Goal: Find specific page/section: Find specific page/section

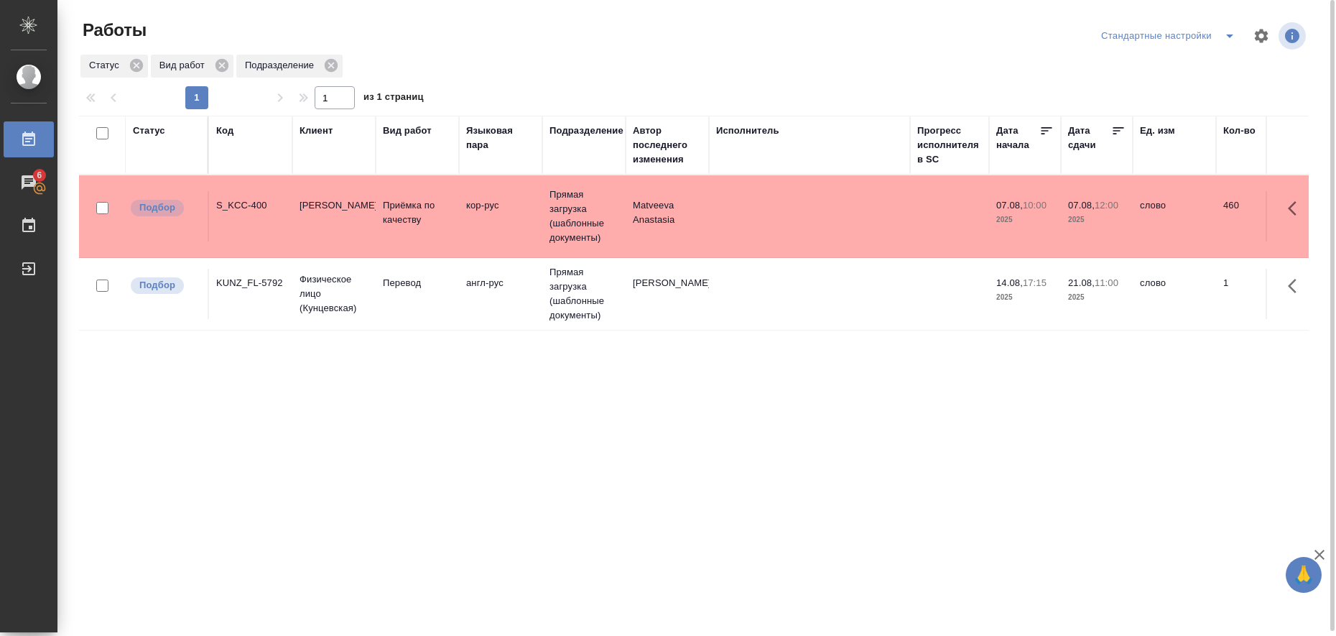
click at [1227, 40] on icon "split button" at bounding box center [1229, 35] width 17 height 17
click at [1190, 57] on li "в работе" at bounding box center [1171, 64] width 147 height 23
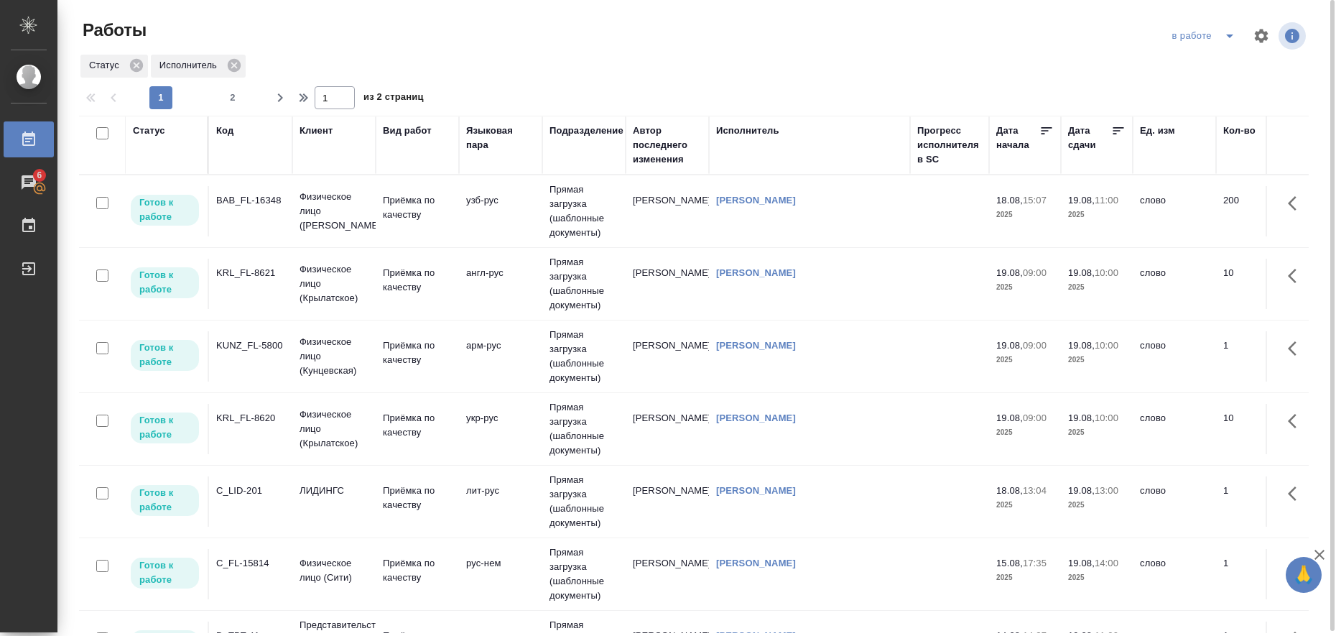
click at [481, 236] on td "англ-рус" at bounding box center [500, 211] width 83 height 50
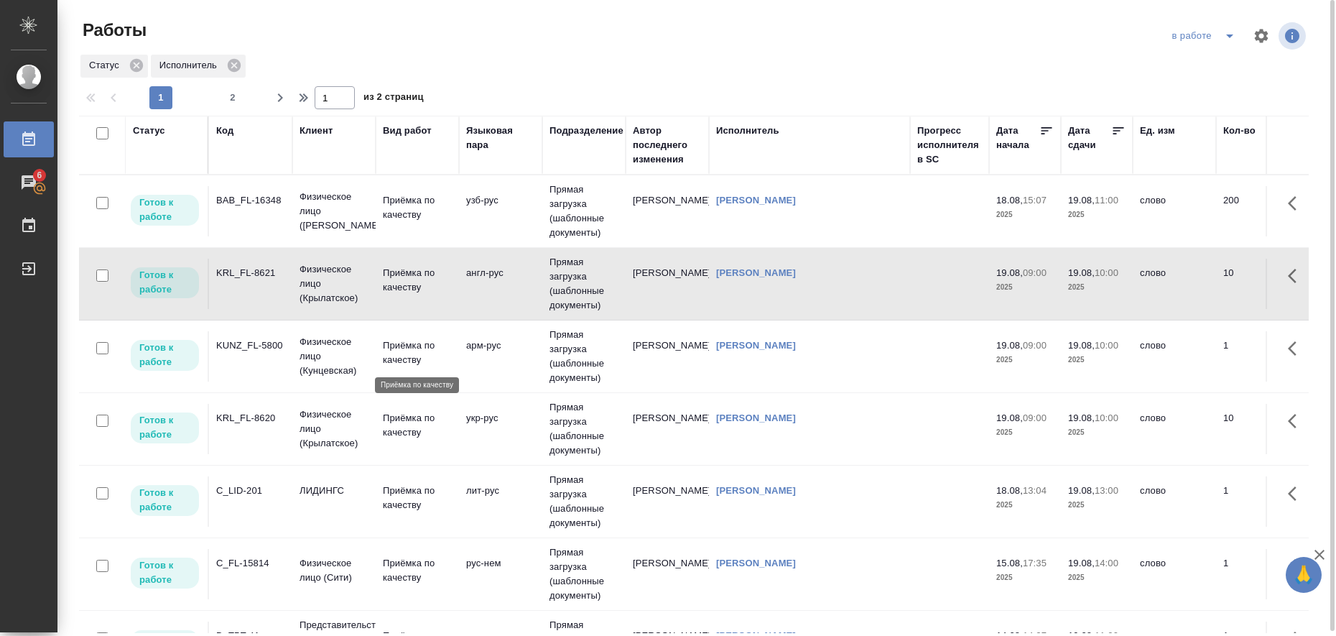
click at [397, 363] on p "Приёмка по качеству" at bounding box center [417, 352] width 69 height 29
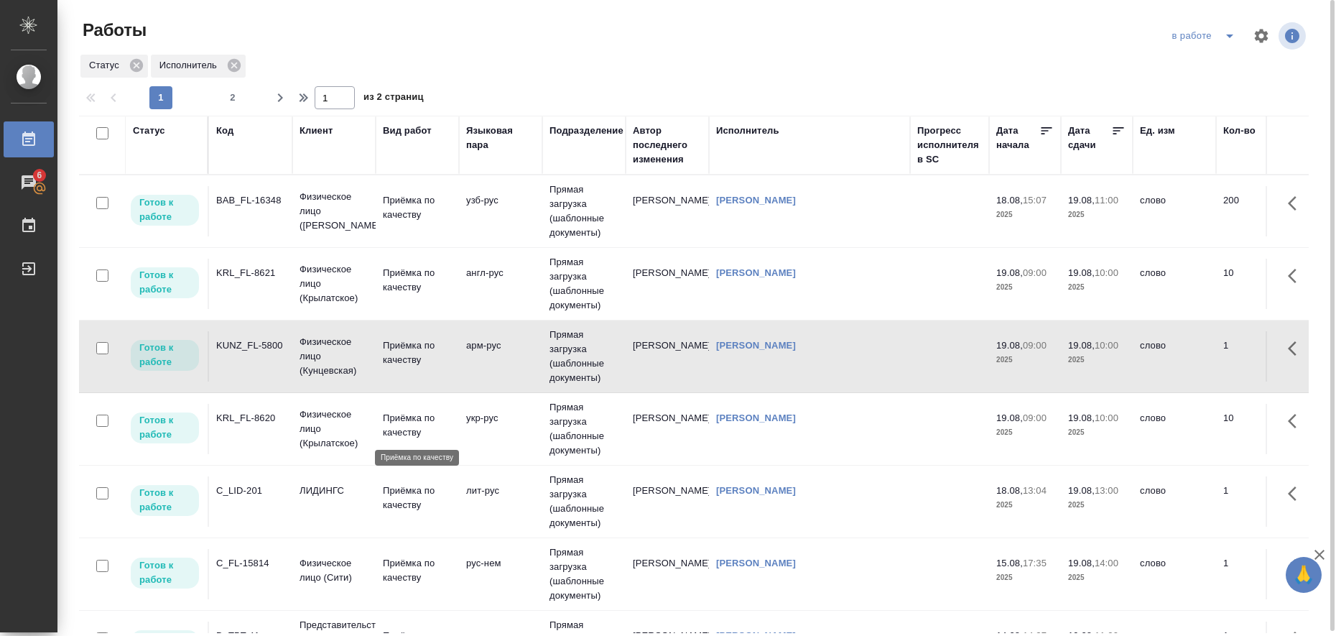
click at [394, 414] on p "Приёмка по качеству" at bounding box center [417, 425] width 69 height 29
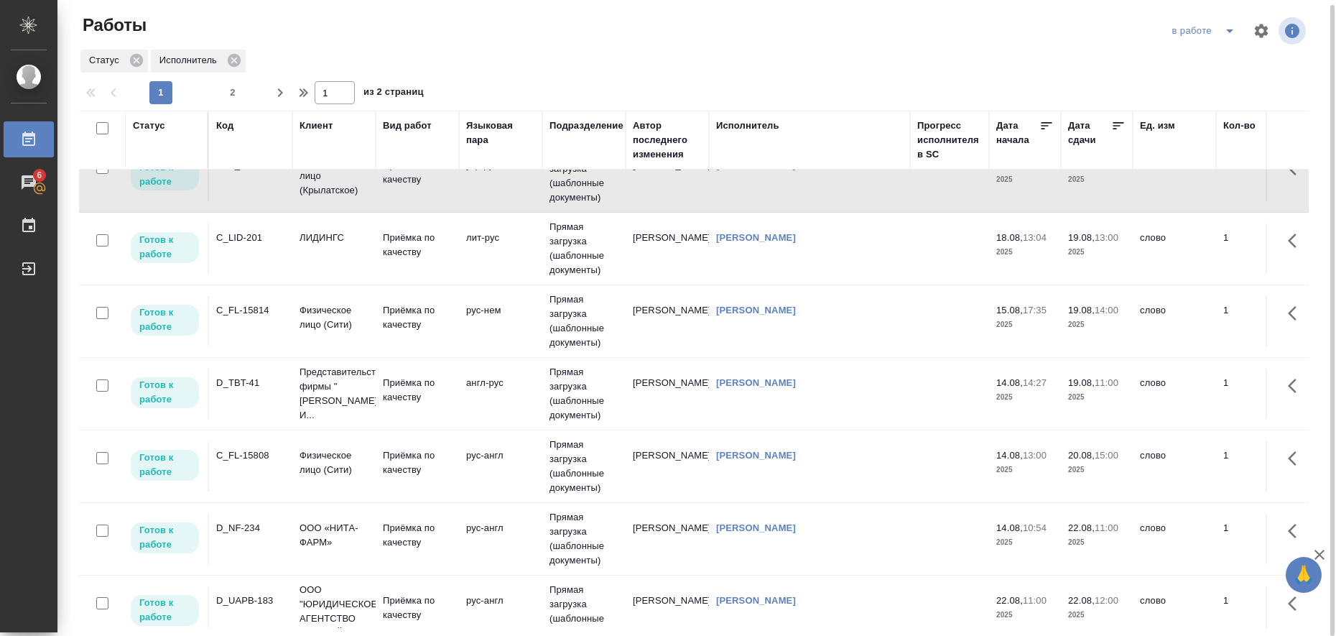
scroll to position [269, 0]
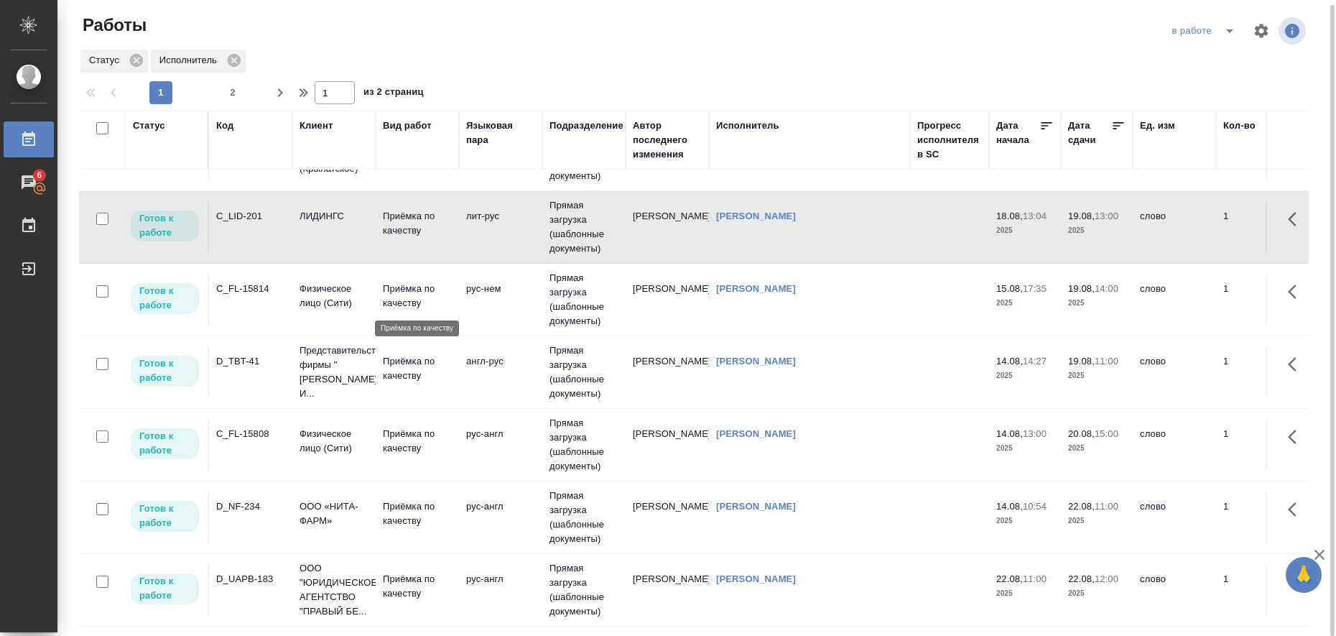
click at [389, 301] on p "Приёмка по качеству" at bounding box center [417, 296] width 69 height 29
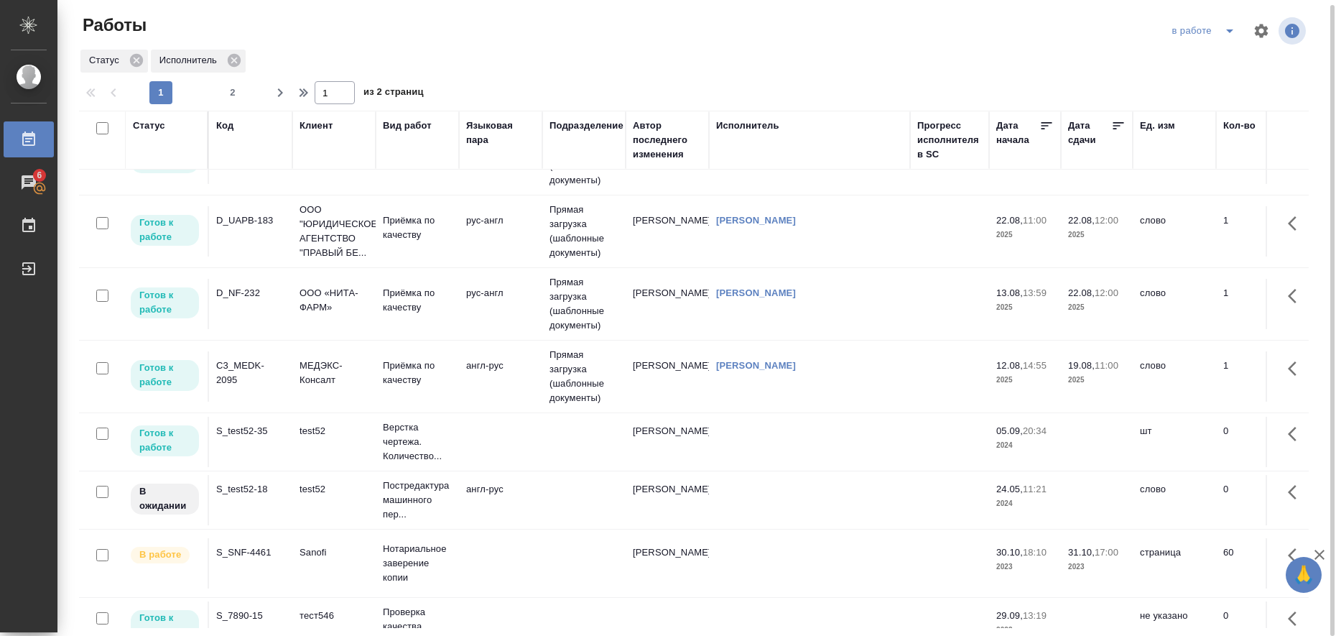
scroll to position [629, 0]
click at [316, 363] on p "МЕДЭКС-Консалт" at bounding box center [334, 372] width 69 height 29
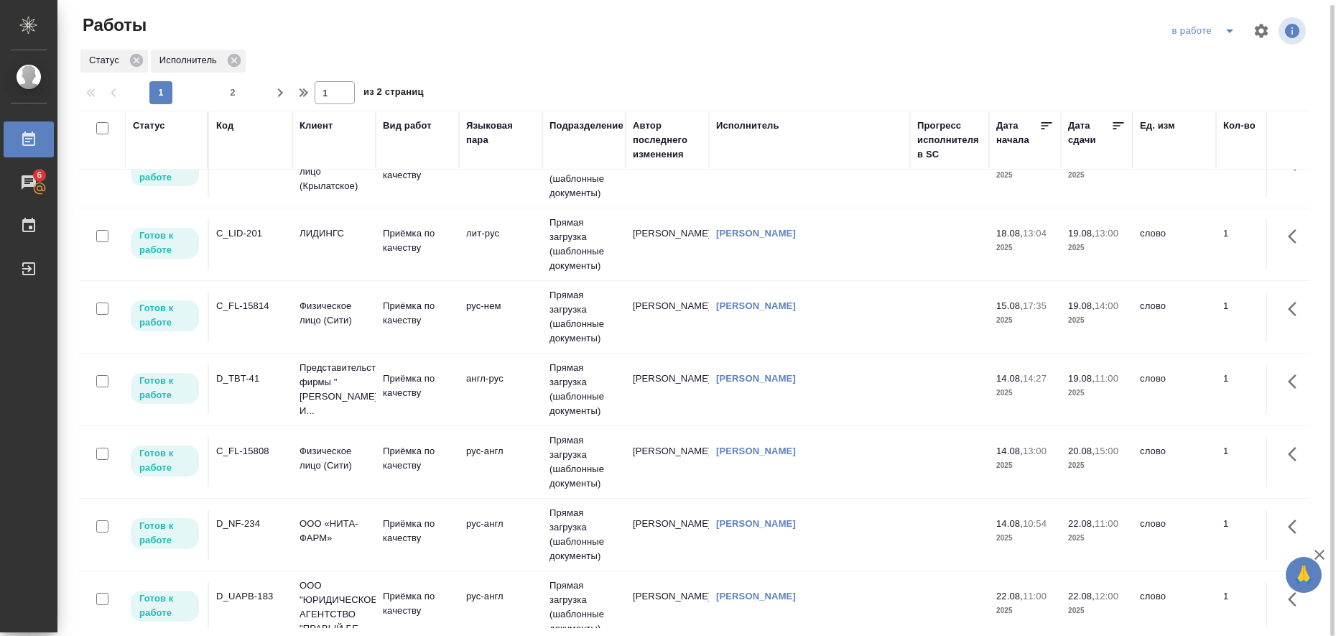
scroll to position [180, 0]
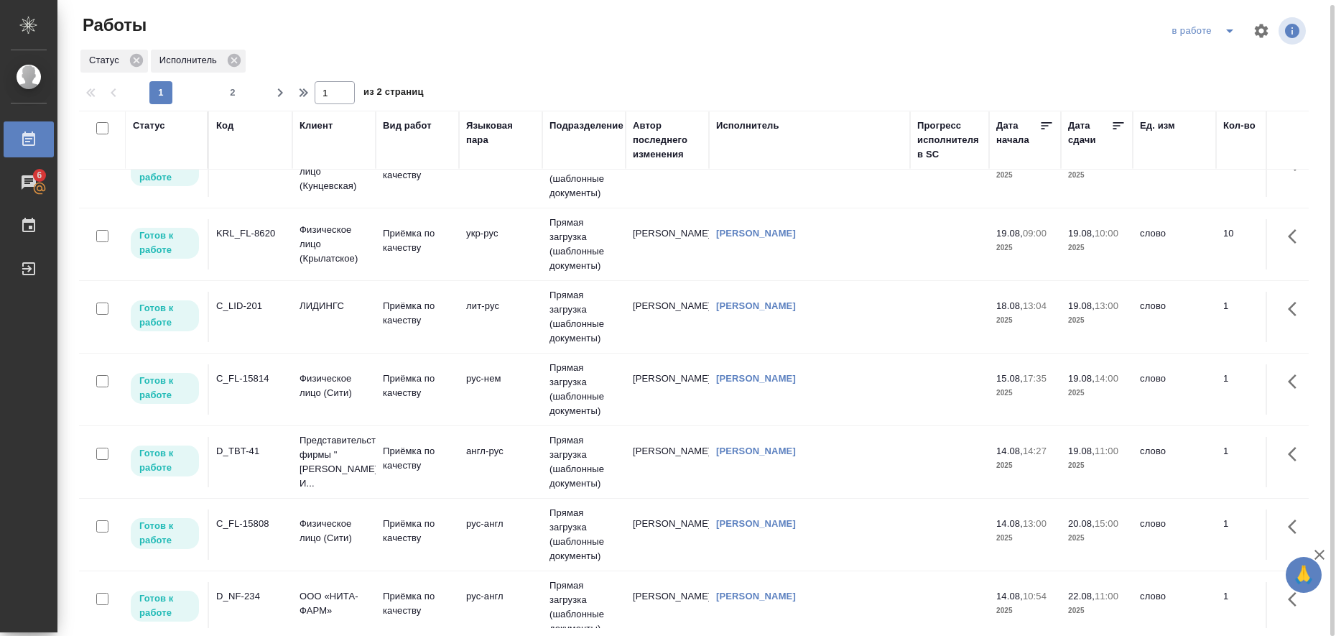
click at [1093, 242] on p "2025" at bounding box center [1096, 248] width 57 height 14
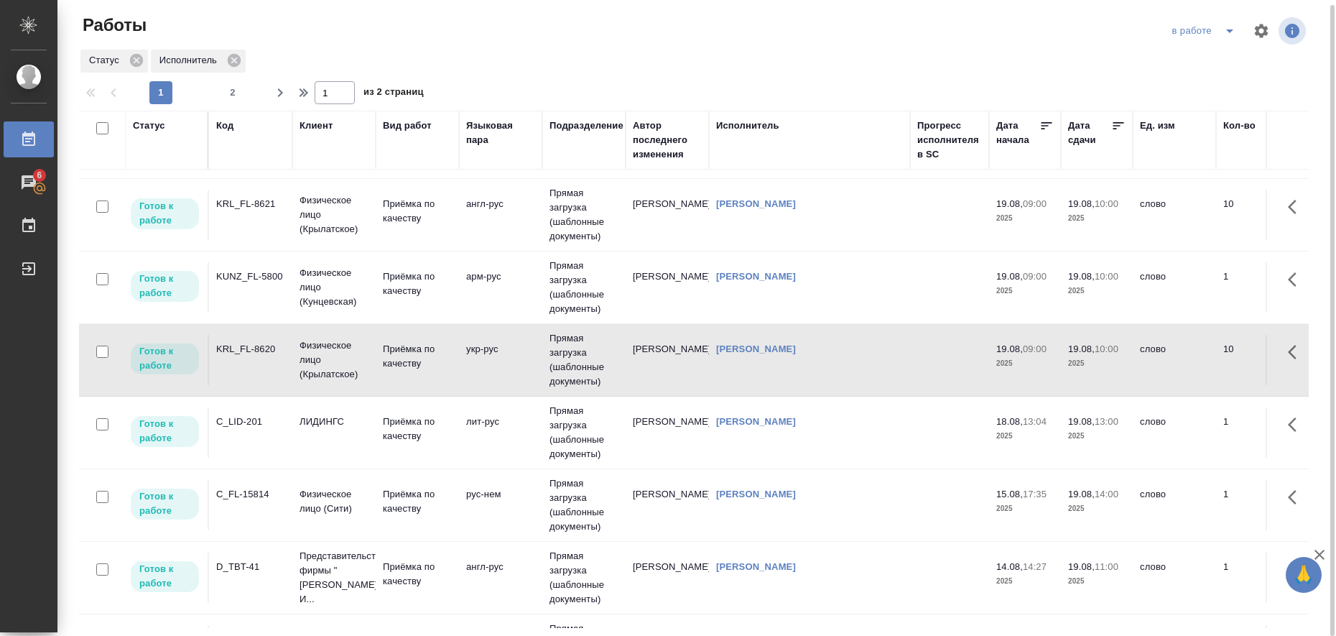
scroll to position [0, 0]
